Goal: Task Accomplishment & Management: Use online tool/utility

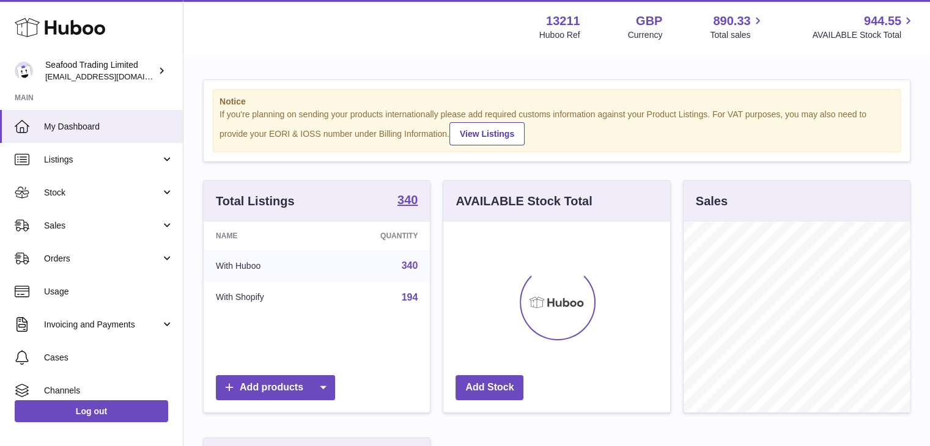
scroll to position [191, 227]
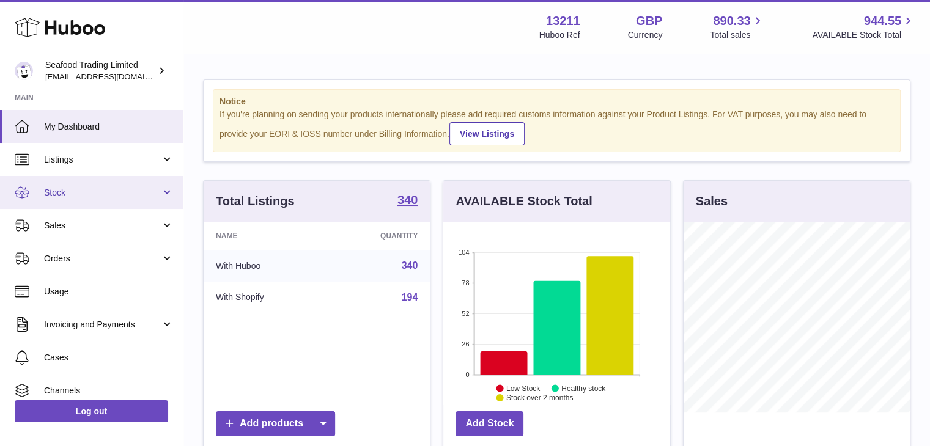
click at [54, 193] on span "Stock" at bounding box center [102, 193] width 117 height 12
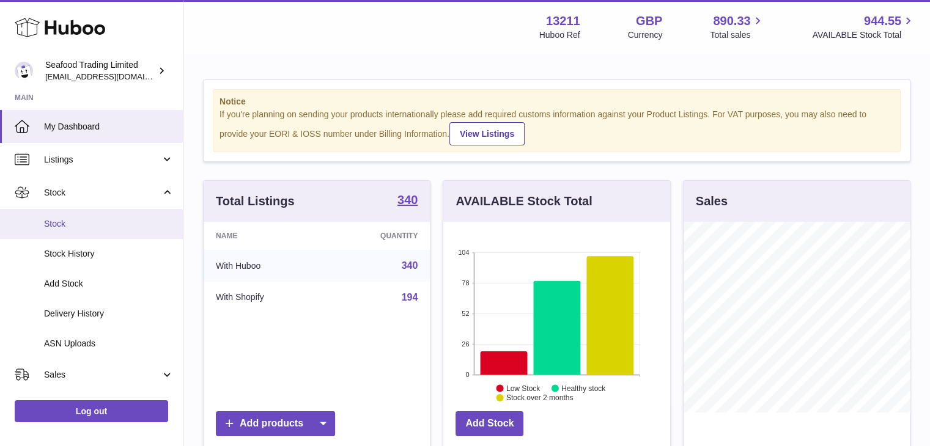
click at [57, 220] on span "Stock" at bounding box center [109, 224] width 130 height 12
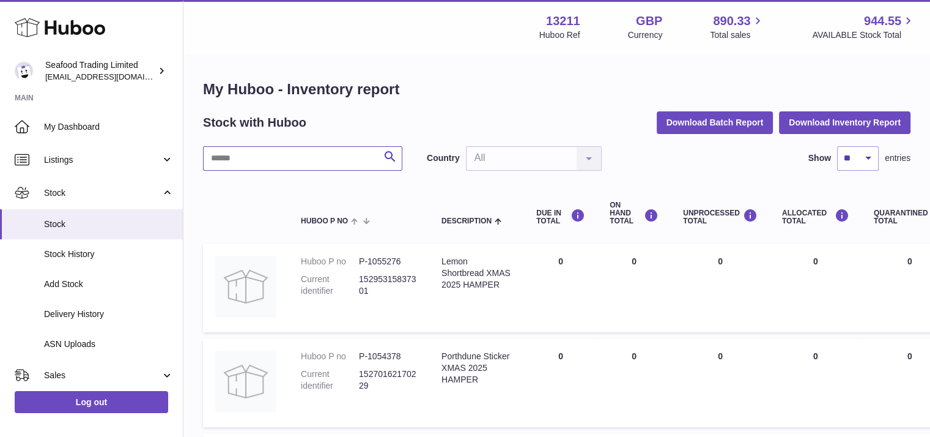
click at [301, 152] on input "text" at bounding box center [302, 158] width 199 height 24
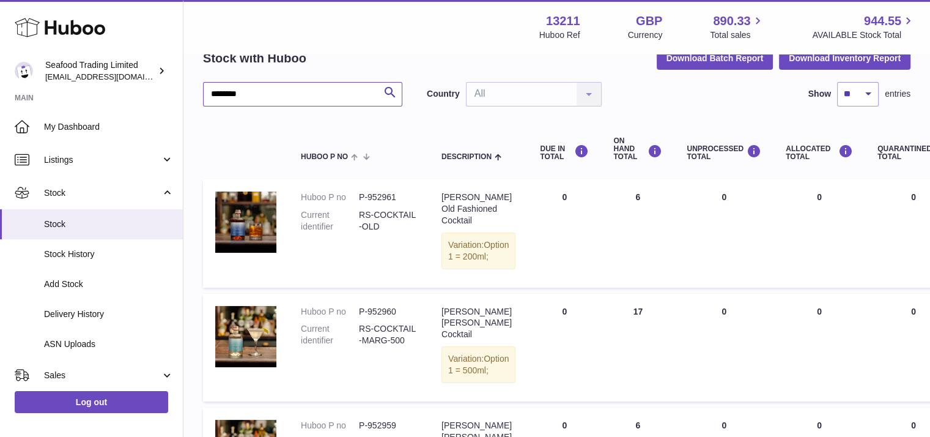
scroll to position [59, 0]
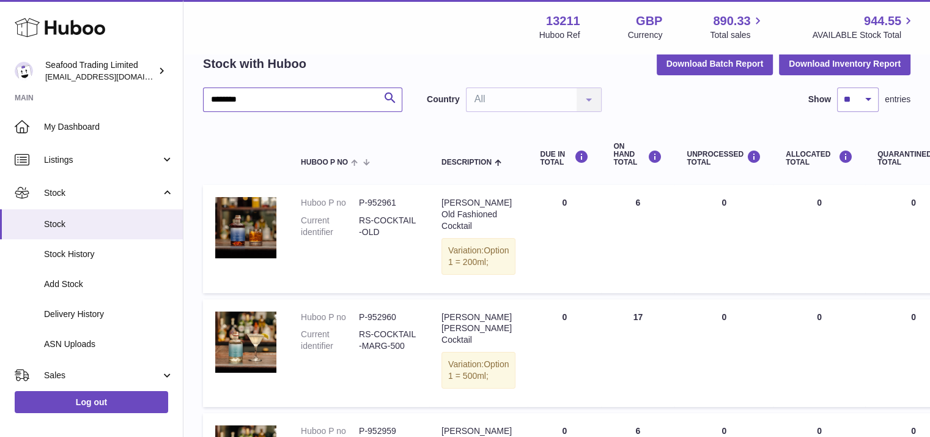
type input "********"
